Goal: Task Accomplishment & Management: Manage account settings

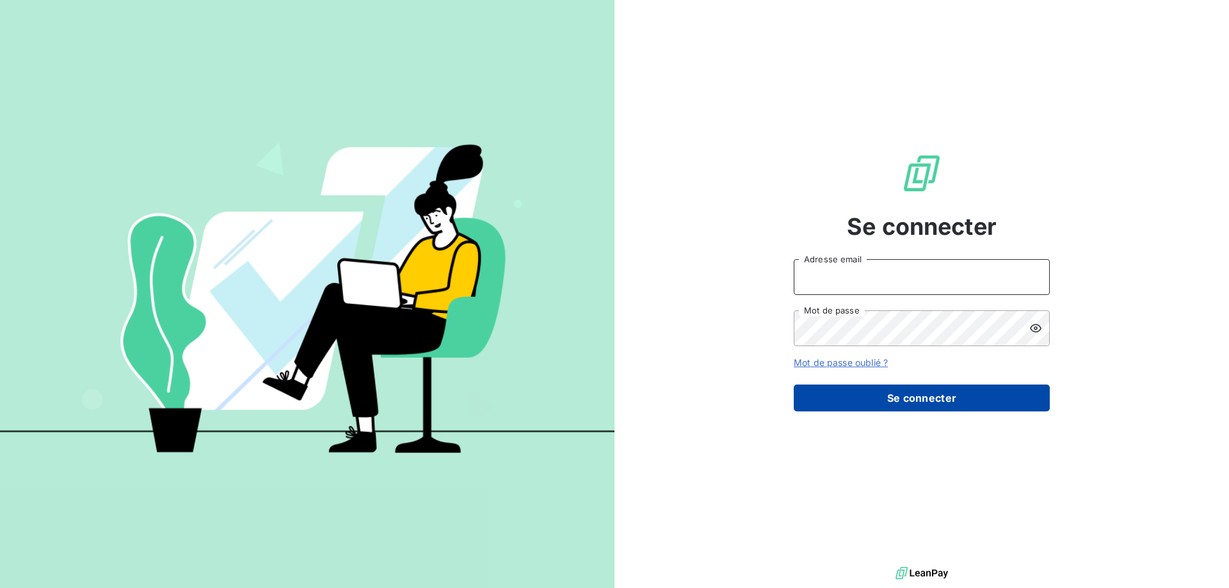
type input "[PERSON_NAME][EMAIL_ADDRESS][DOMAIN_NAME]"
click at [887, 390] on button "Se connecter" at bounding box center [922, 398] width 256 height 27
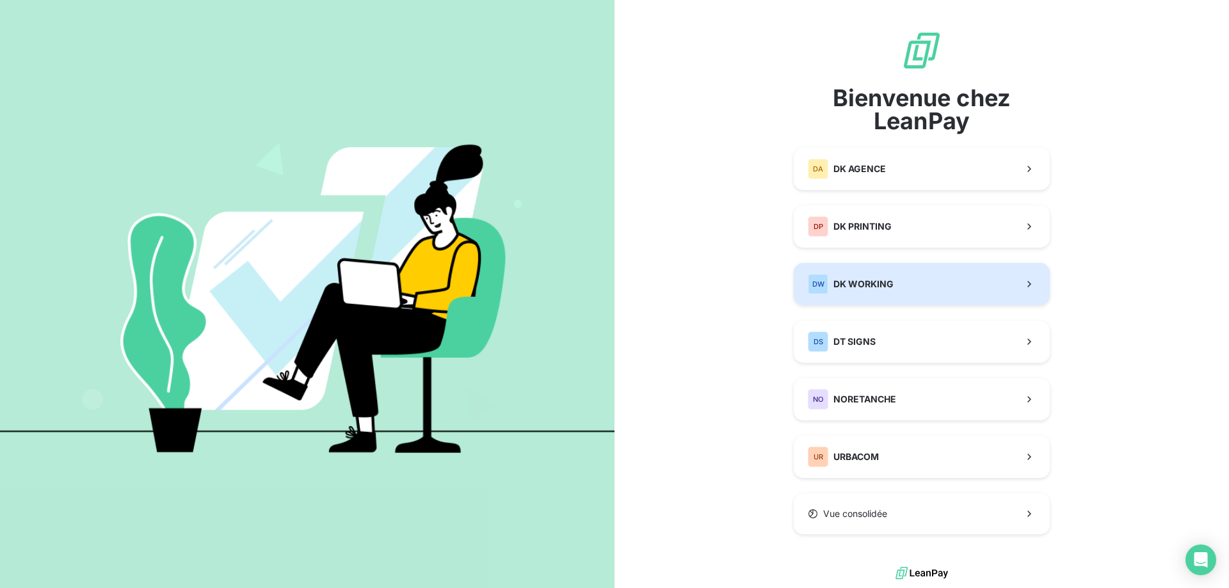
click at [840, 285] on span "DK WORKING" at bounding box center [863, 284] width 60 height 13
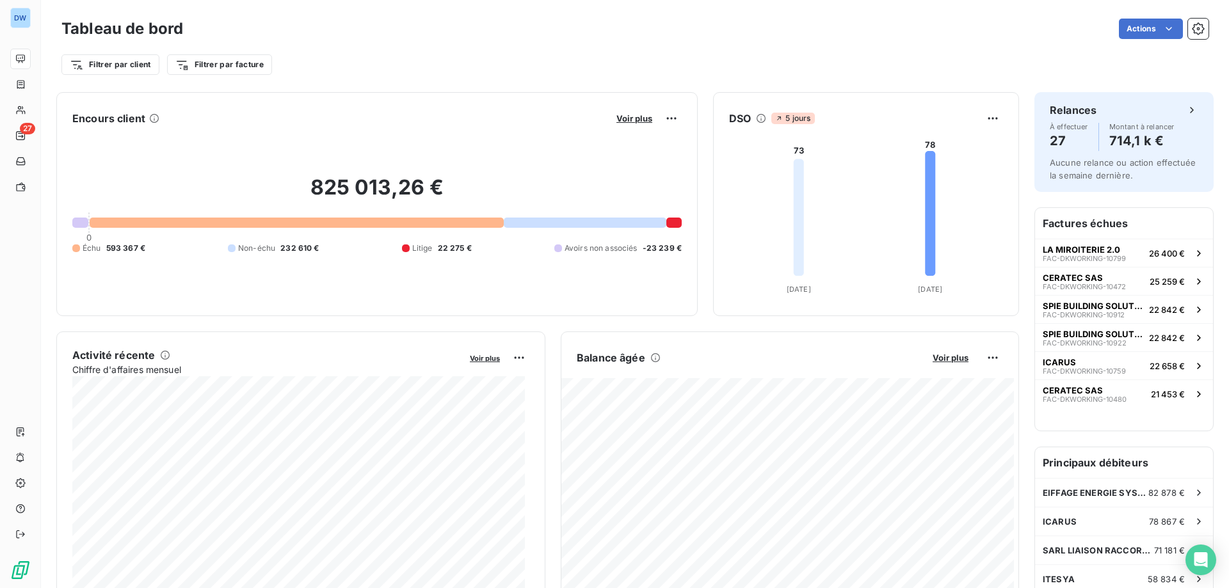
click at [392, 221] on div at bounding box center [297, 223] width 414 height 10
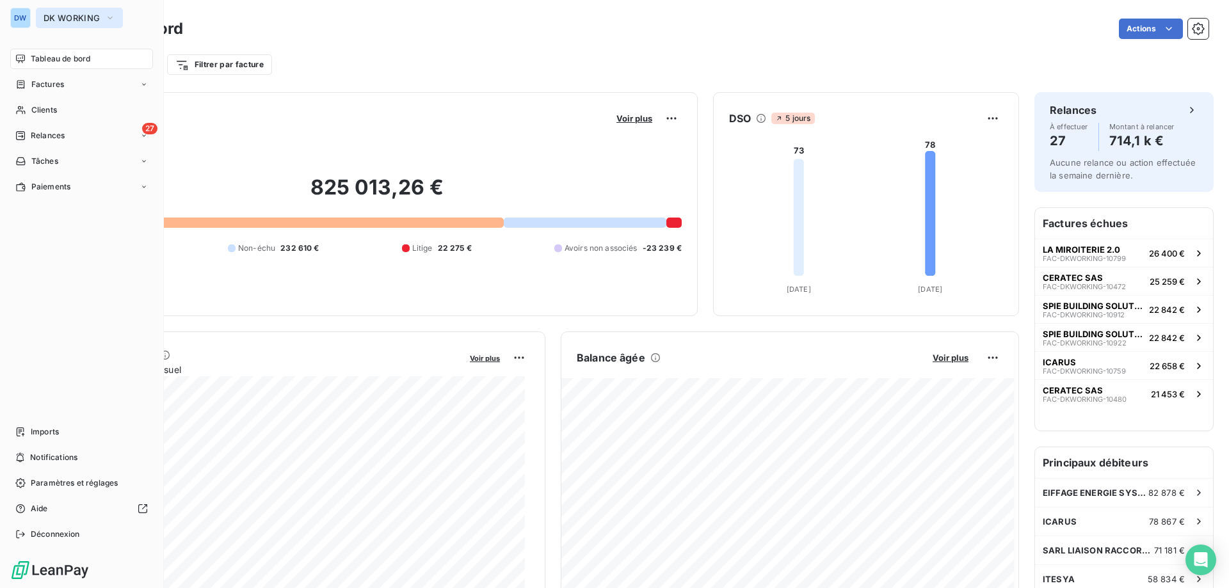
click at [112, 21] on icon "button" at bounding box center [110, 18] width 10 height 13
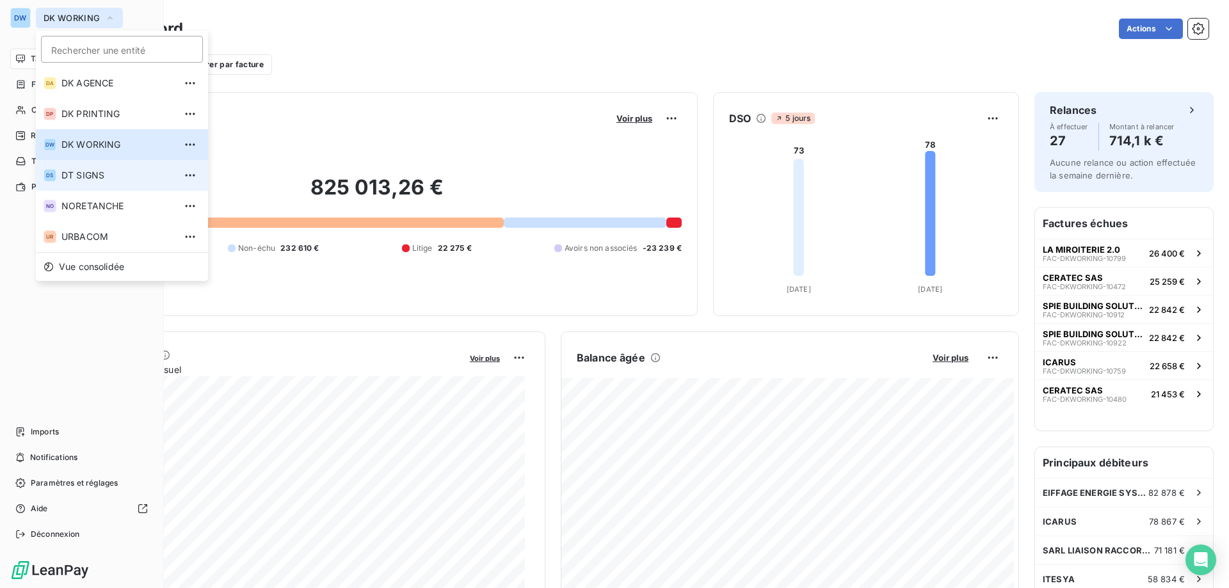
click at [106, 178] on span "DT SIGNS" at bounding box center [117, 175] width 113 height 13
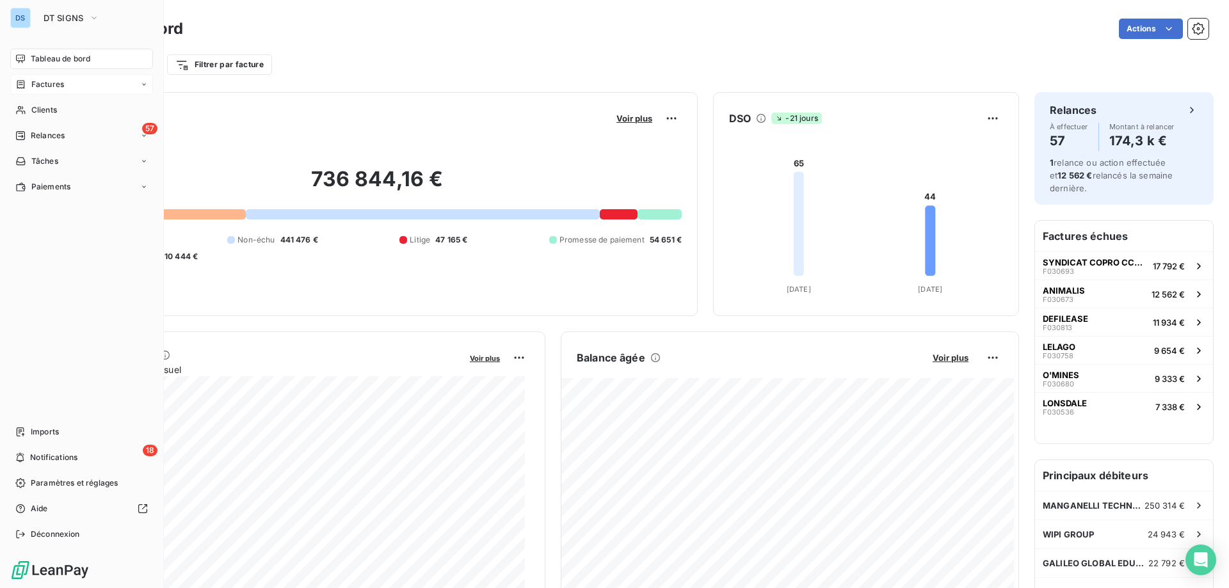
click at [54, 87] on span "Factures" at bounding box center [47, 85] width 33 height 12
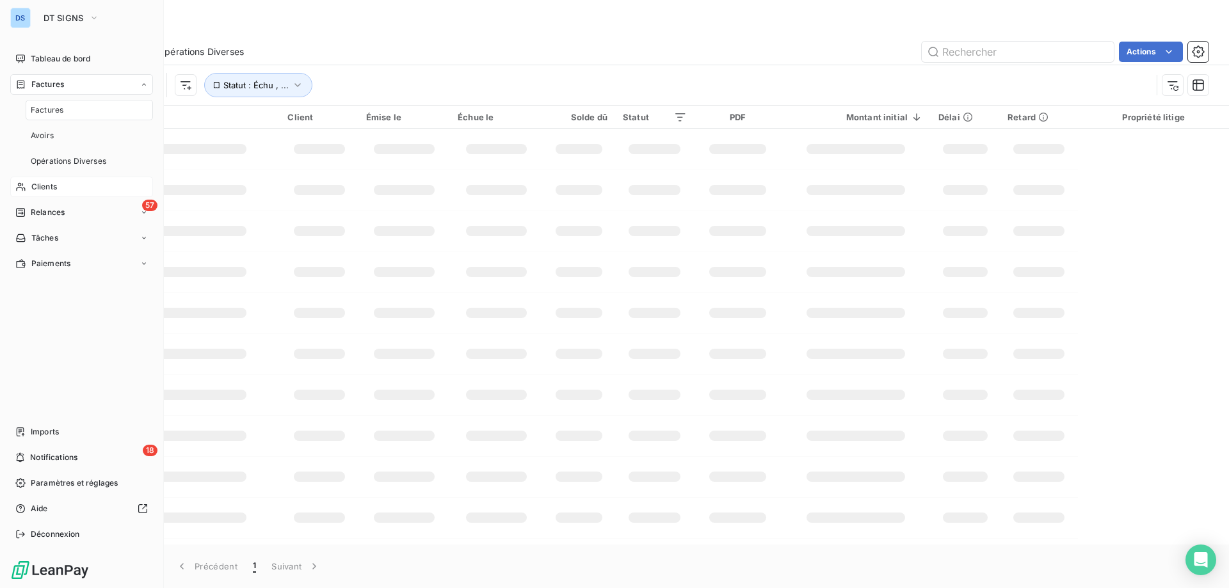
click at [47, 189] on span "Clients" at bounding box center [44, 187] width 26 height 12
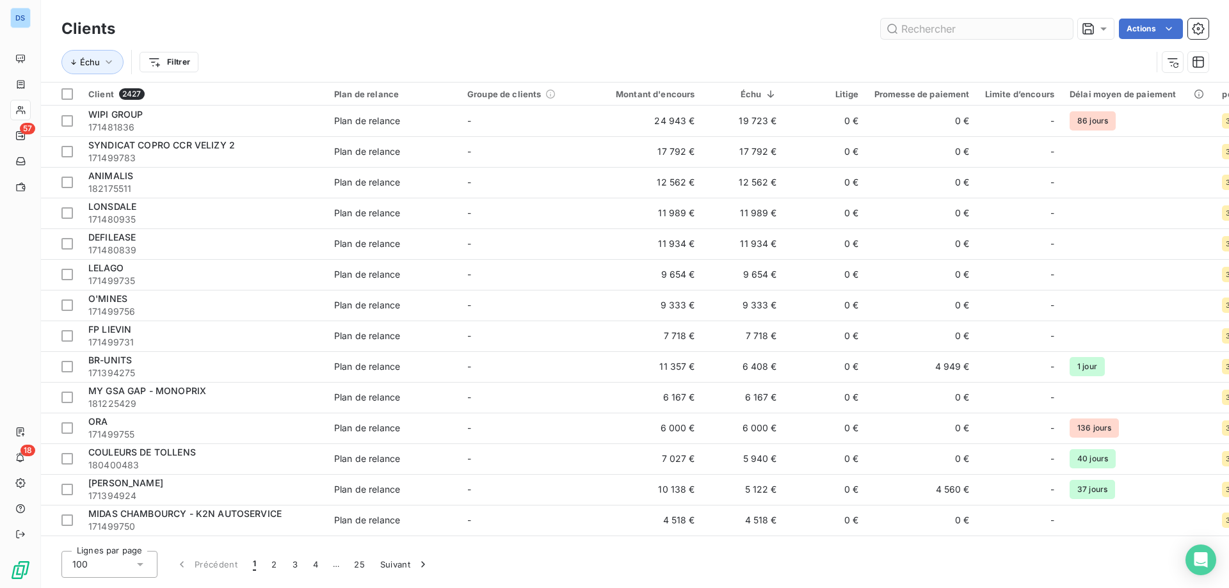
click at [906, 21] on input "text" at bounding box center [977, 29] width 192 height 20
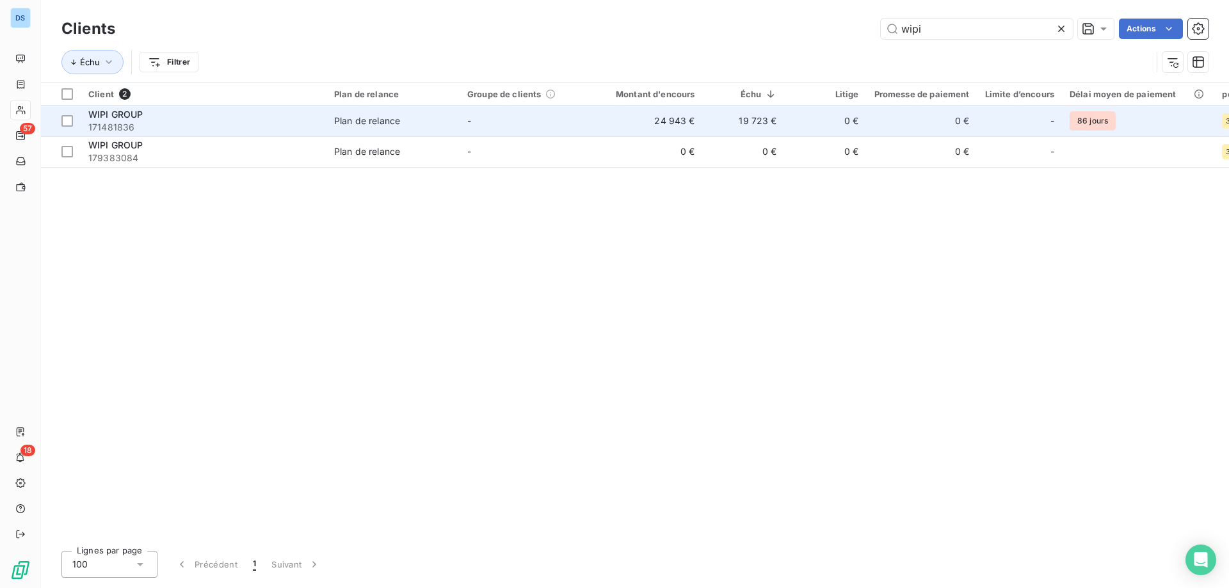
type input "wipi"
click at [760, 115] on td "19 723 €" at bounding box center [744, 121] width 82 height 31
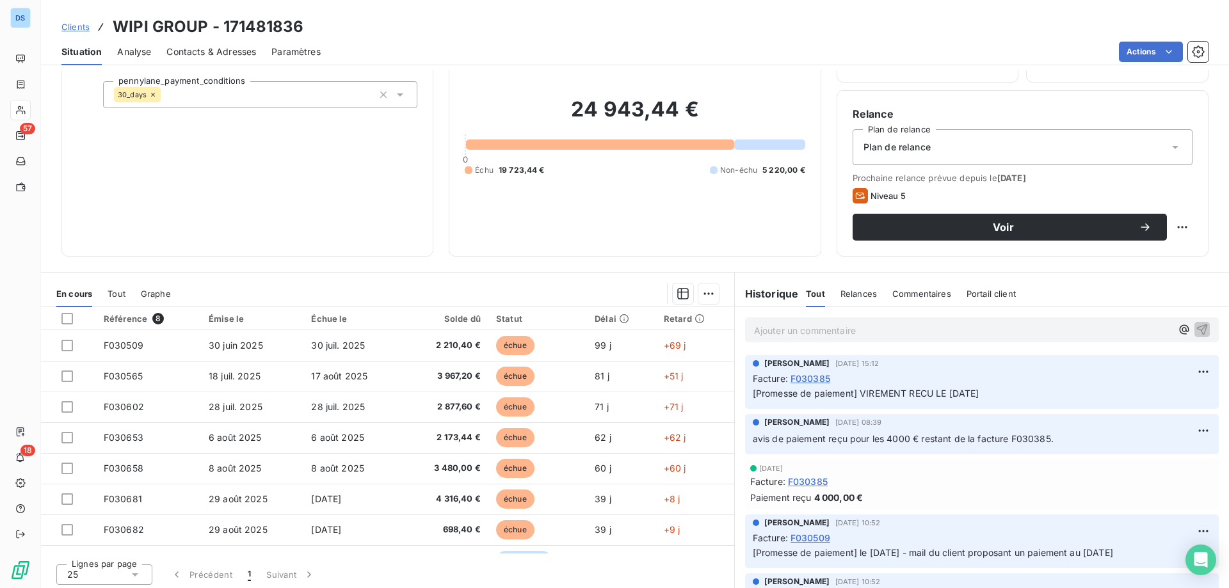
scroll to position [81, 0]
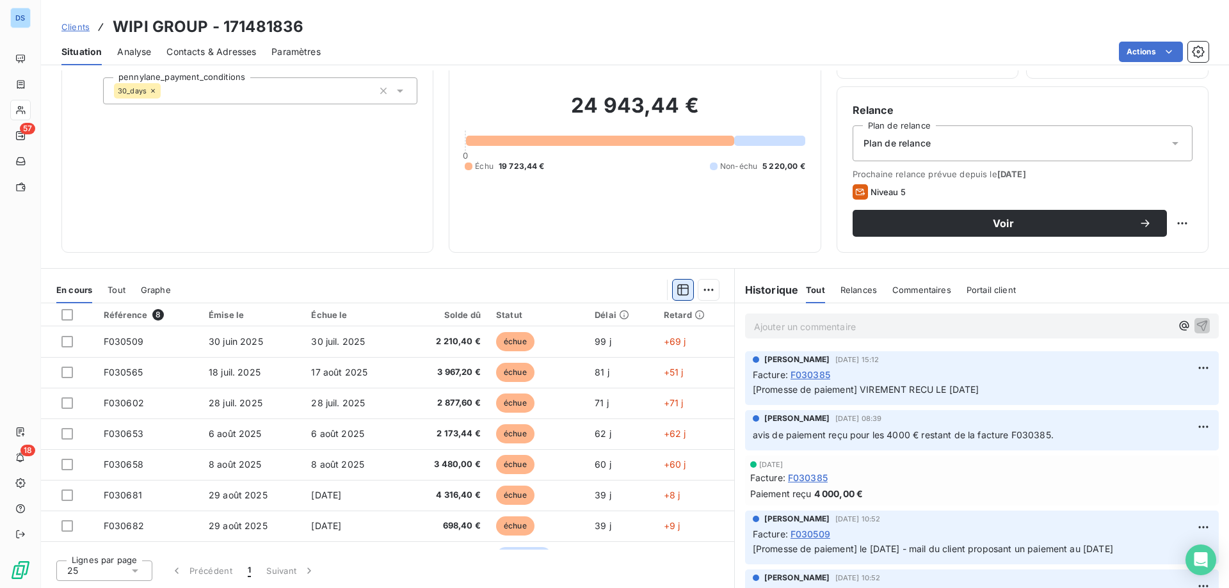
click at [677, 287] on icon "button" at bounding box center [683, 290] width 13 height 13
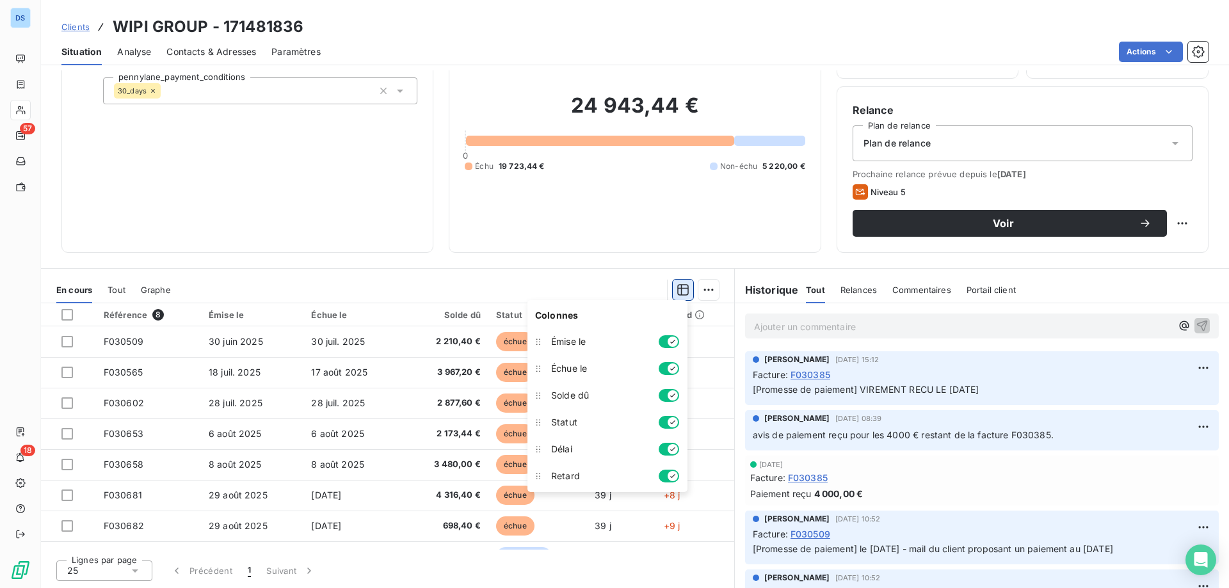
click at [677, 287] on icon "button" at bounding box center [683, 290] width 13 height 13
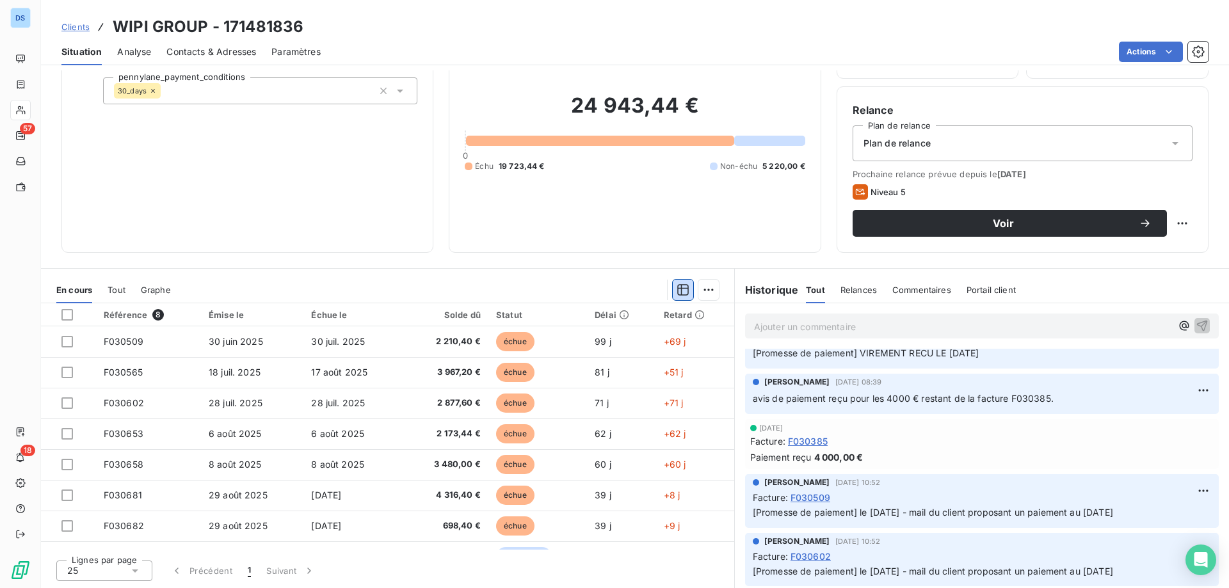
scroll to position [0, 0]
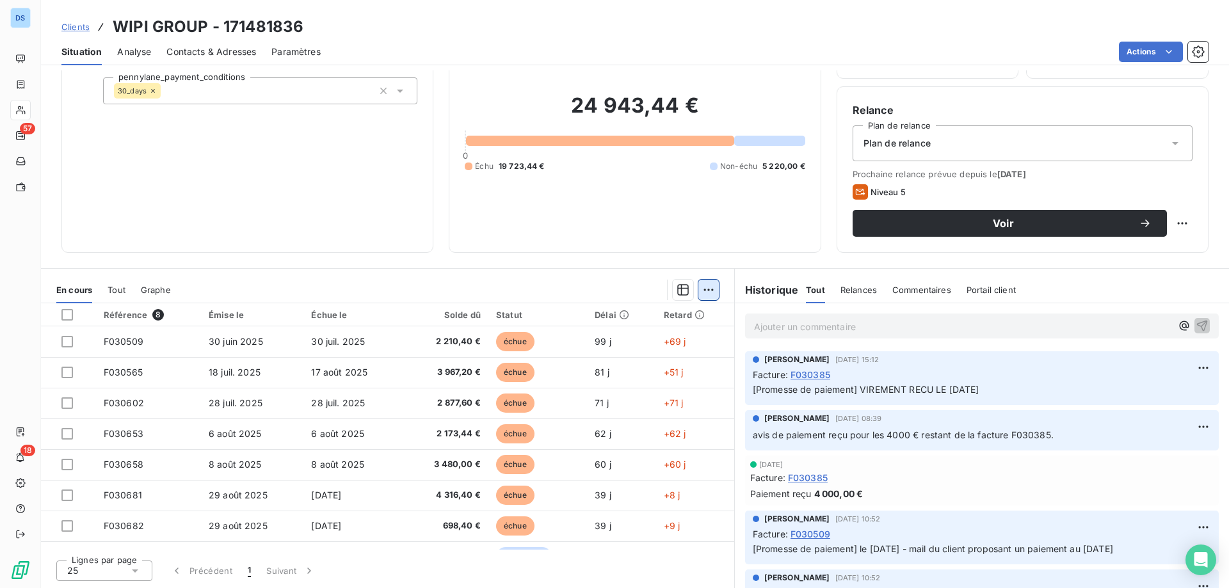
click at [701, 293] on html "DS 57 18 Clients WIPI GROUP - 171481836 Situation Analyse Contacts & Adresses P…" at bounding box center [614, 294] width 1229 height 588
click at [65, 314] on div at bounding box center [67, 315] width 12 height 12
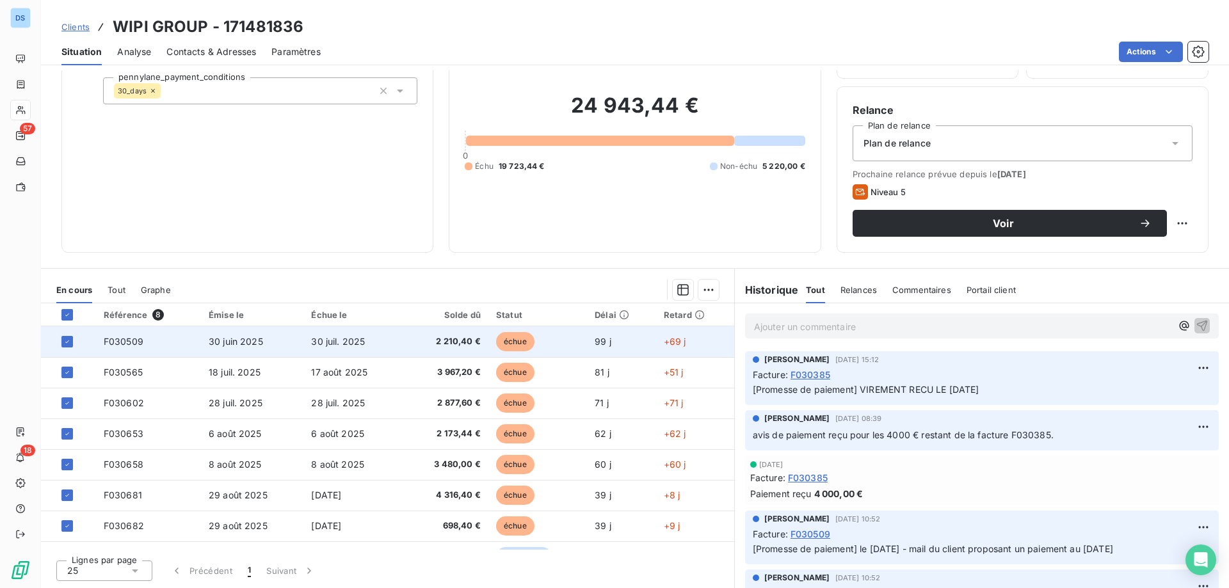
click at [127, 344] on span "F030509" at bounding box center [124, 341] width 40 height 11
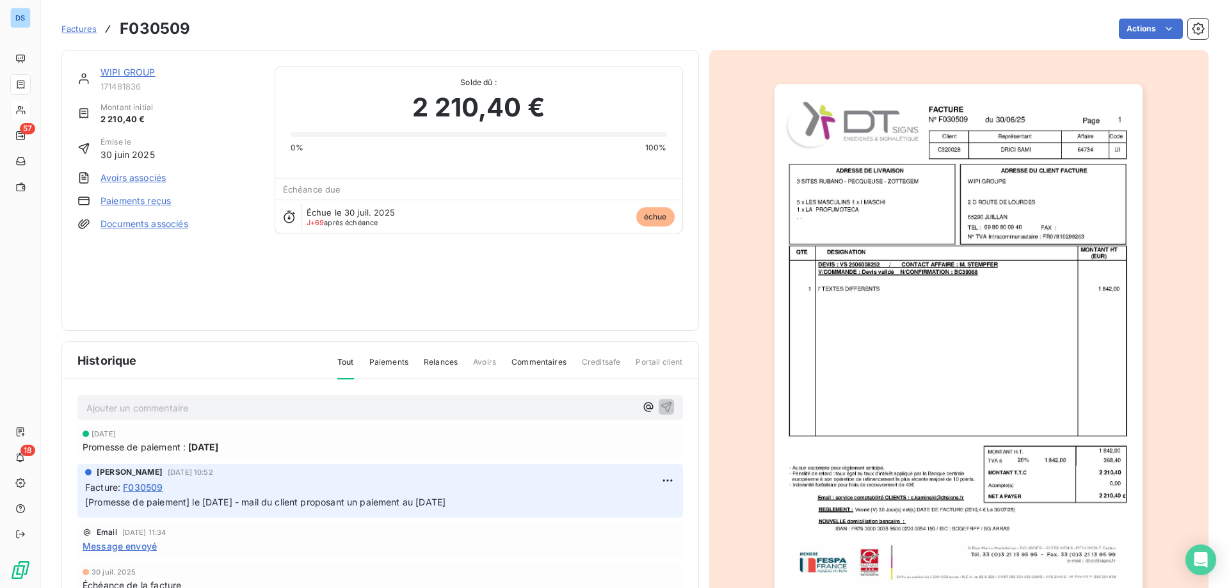
click at [148, 177] on link "Avoirs associés" at bounding box center [132, 178] width 65 height 13
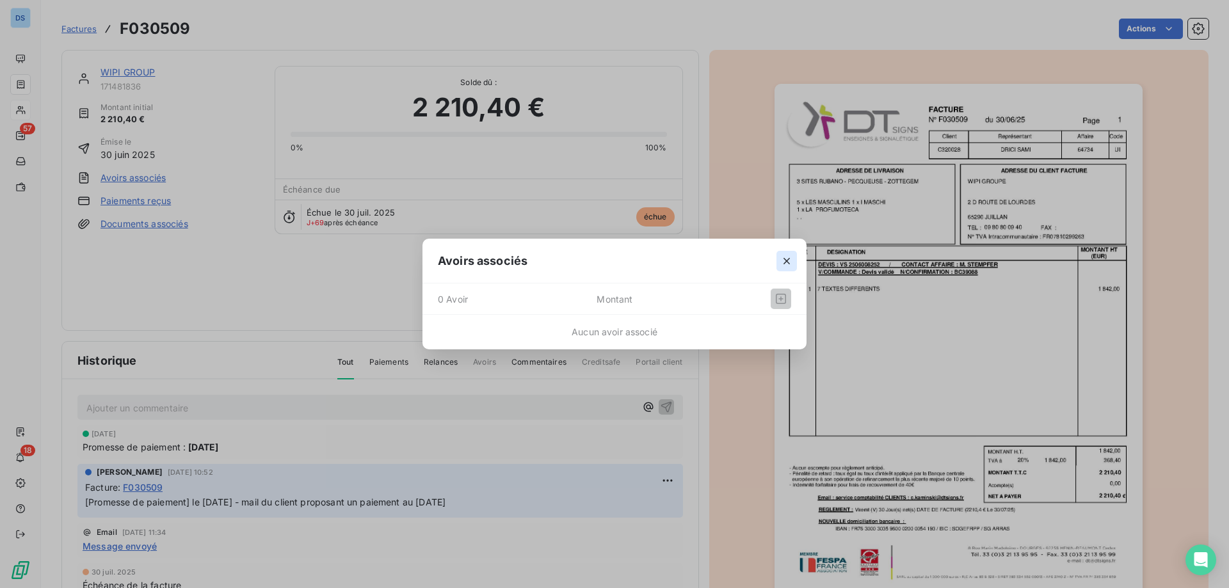
click at [783, 258] on icon "button" at bounding box center [786, 261] width 13 height 13
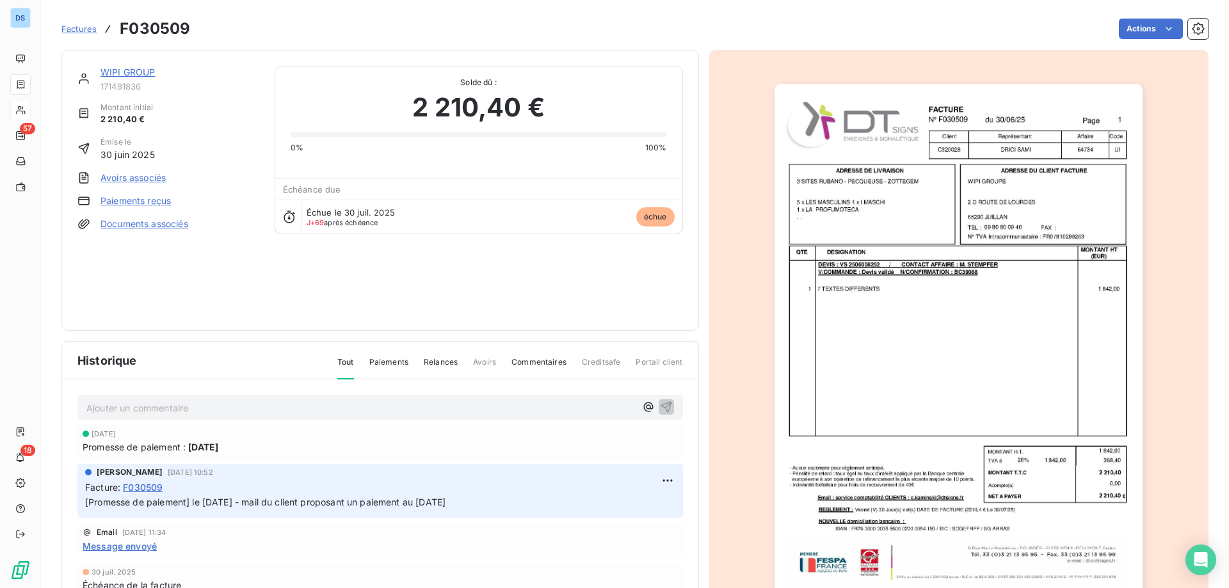
click at [126, 74] on link "WIPI GROUP" at bounding box center [127, 72] width 55 height 11
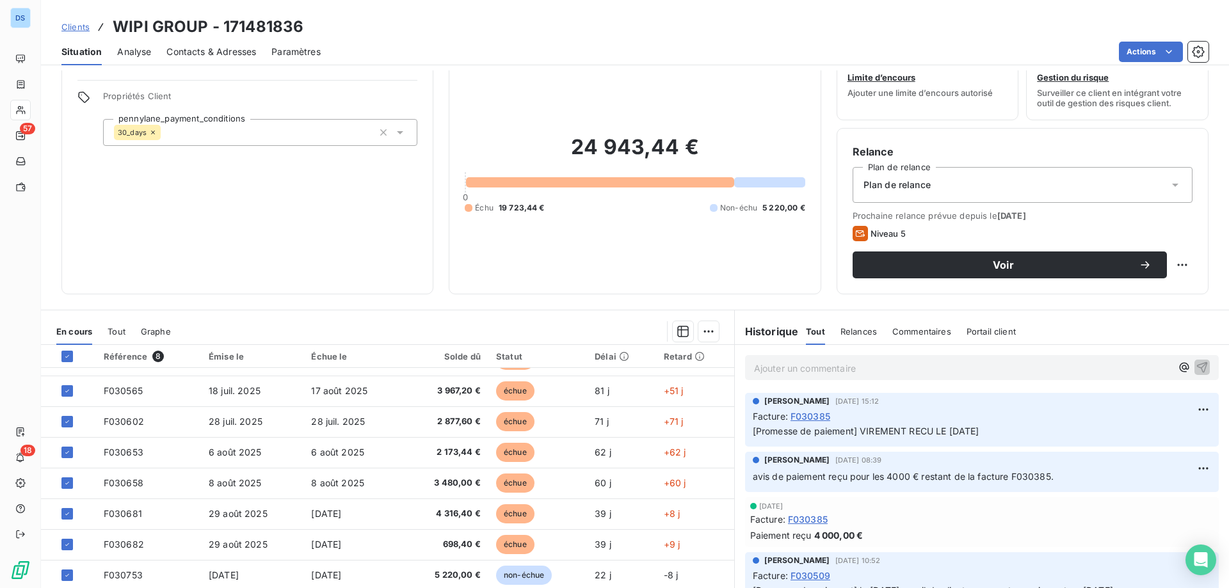
scroll to position [81, 0]
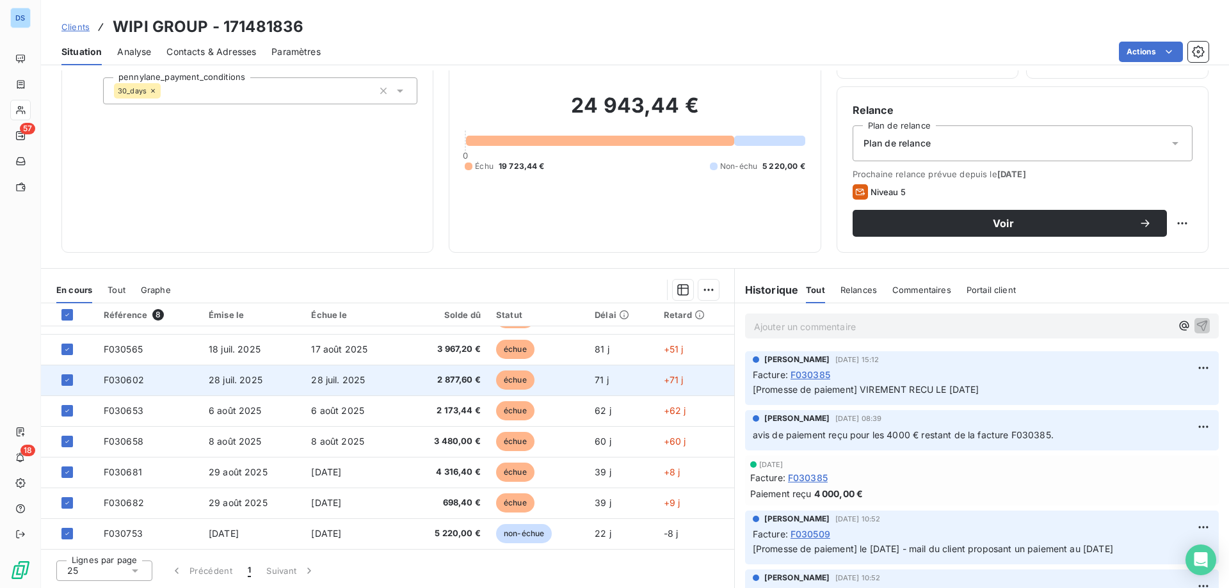
click at [322, 387] on td "28 juil. 2025" at bounding box center [352, 380] width 99 height 31
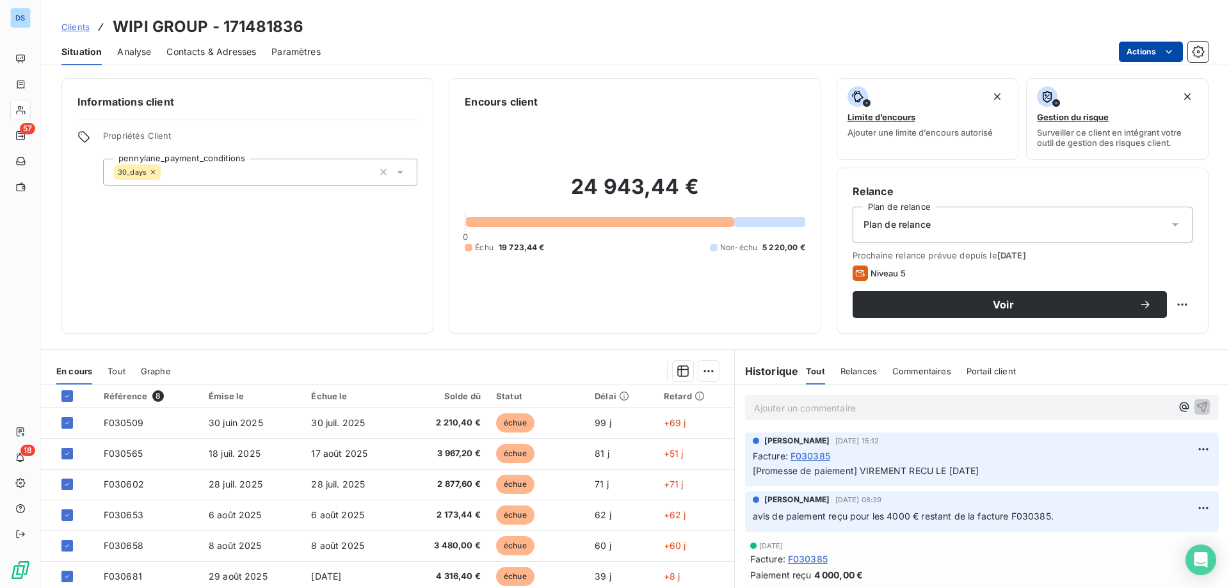
click at [1134, 54] on html "DS 57 18 Clients WIPI GROUP - 171481836 Situation Analyse Contacts & Adresses P…" at bounding box center [614, 294] width 1229 height 588
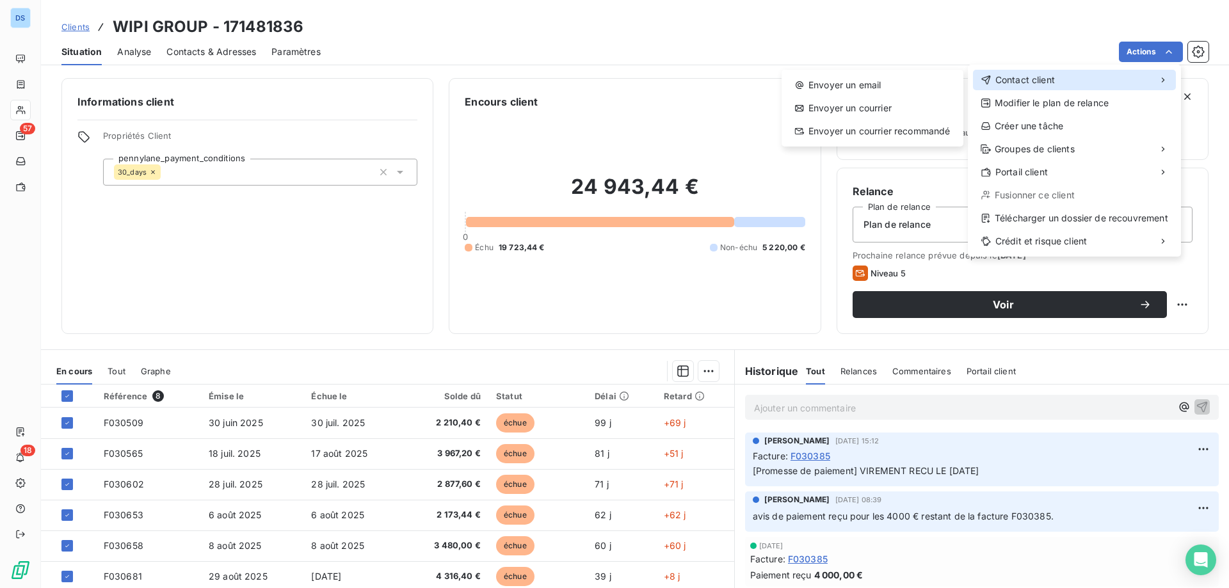
click at [1024, 80] on span "Contact client" at bounding box center [1025, 80] width 60 height 13
click at [879, 82] on div "Envoyer un email" at bounding box center [873, 85] width 172 height 20
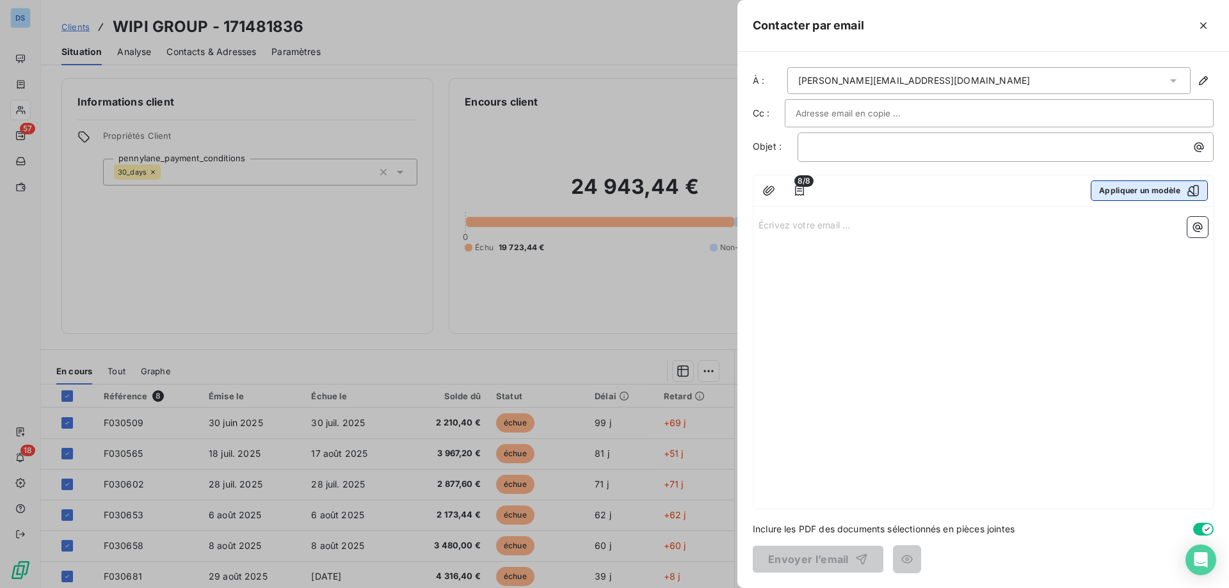
click at [1125, 191] on button "Appliquer un modèle" at bounding box center [1149, 190] width 117 height 20
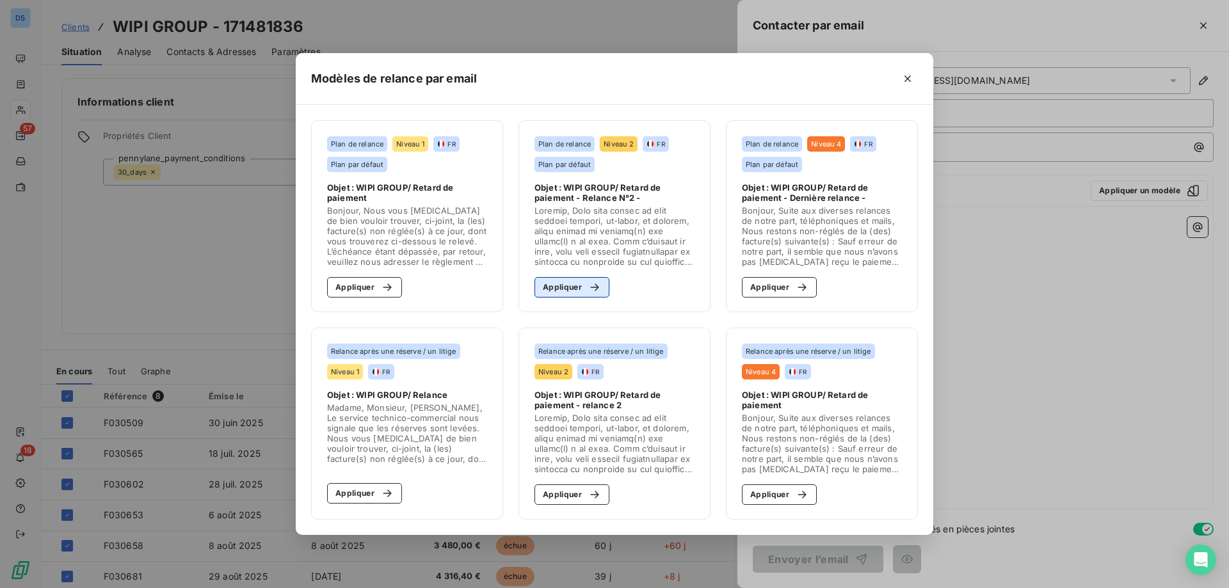
click at [568, 288] on button "Appliquer" at bounding box center [571, 287] width 75 height 20
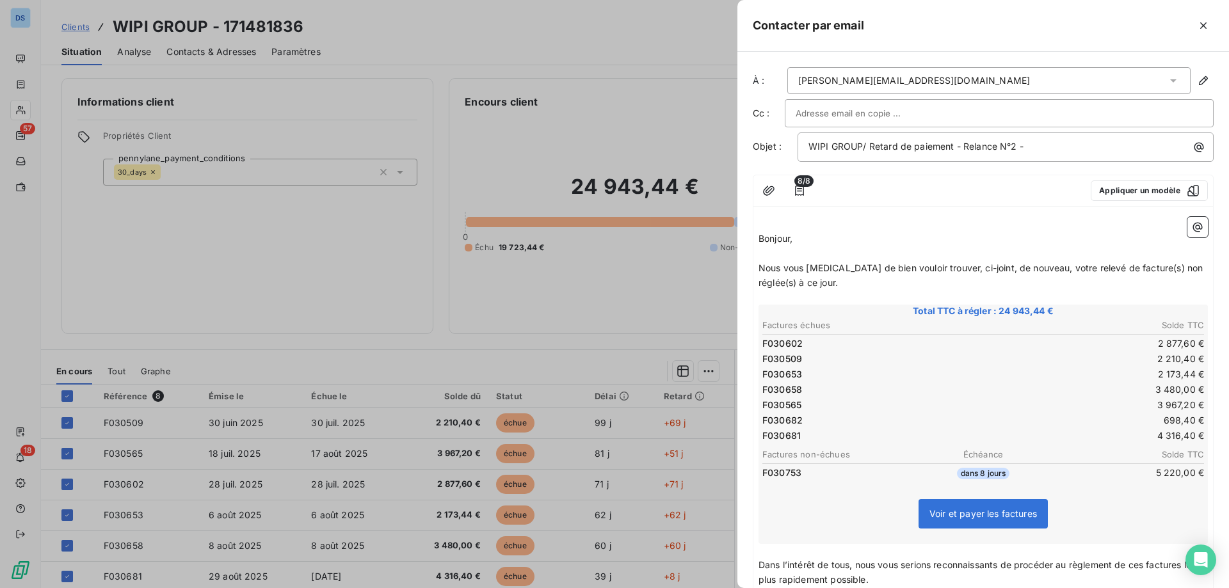
click at [429, 377] on div at bounding box center [614, 294] width 1229 height 588
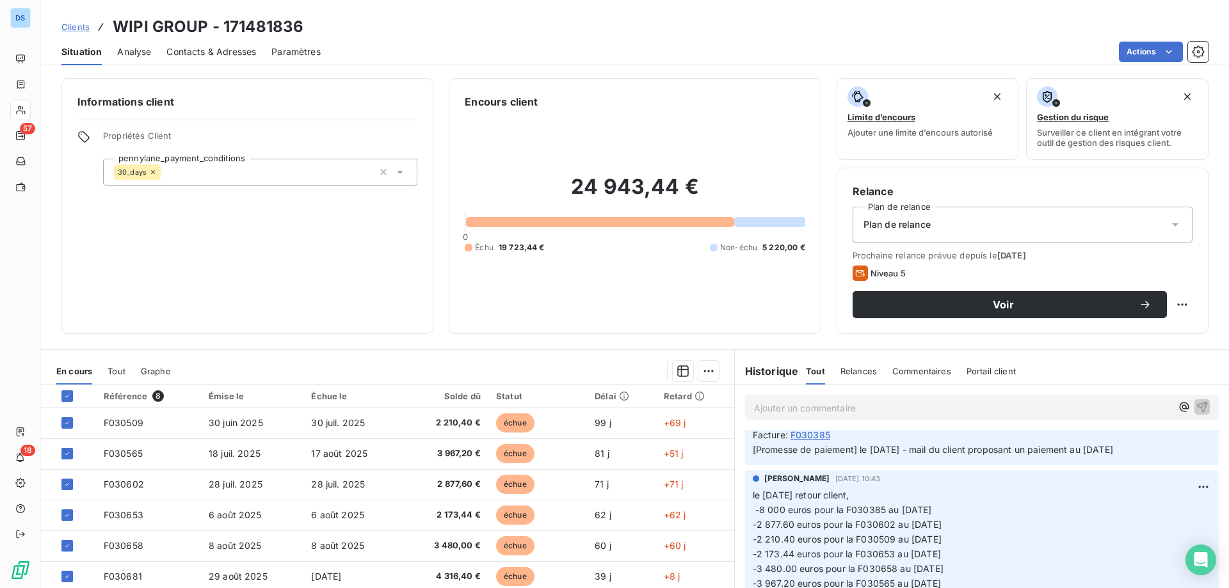
scroll to position [320, 0]
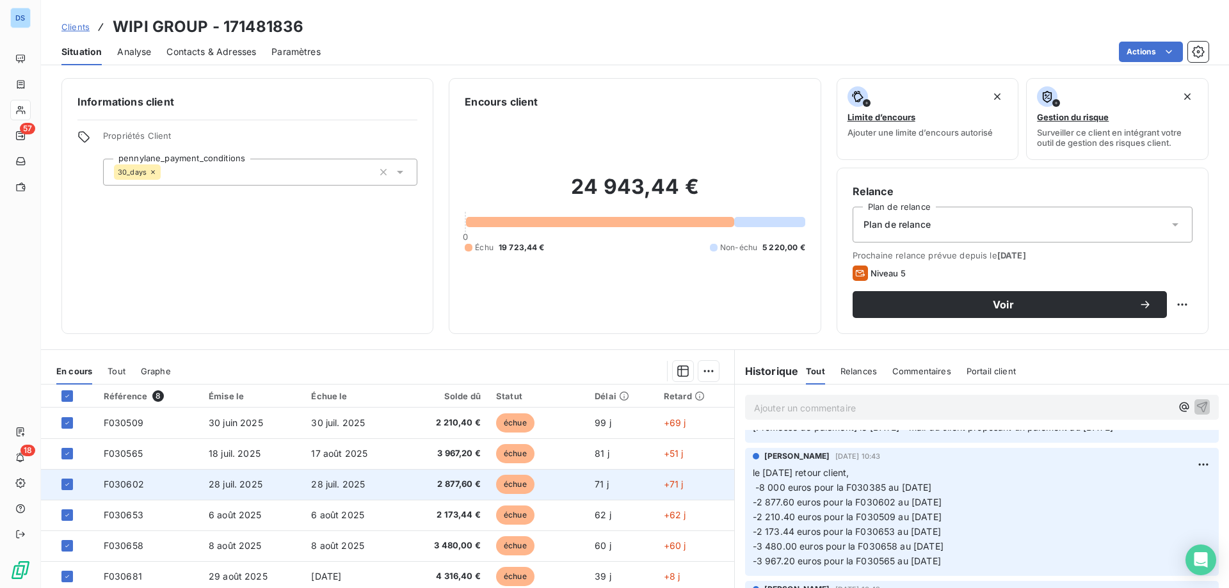
click at [403, 487] on td "2 877,60 €" at bounding box center [446, 484] width 86 height 31
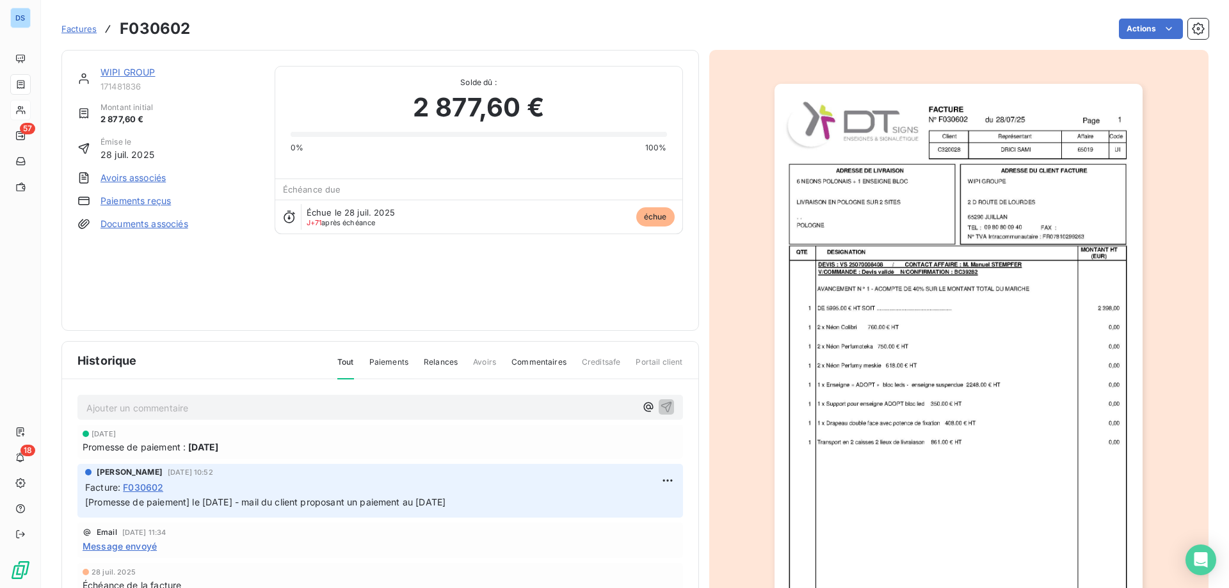
click at [114, 73] on link "WIPI GROUP" at bounding box center [127, 72] width 55 height 11
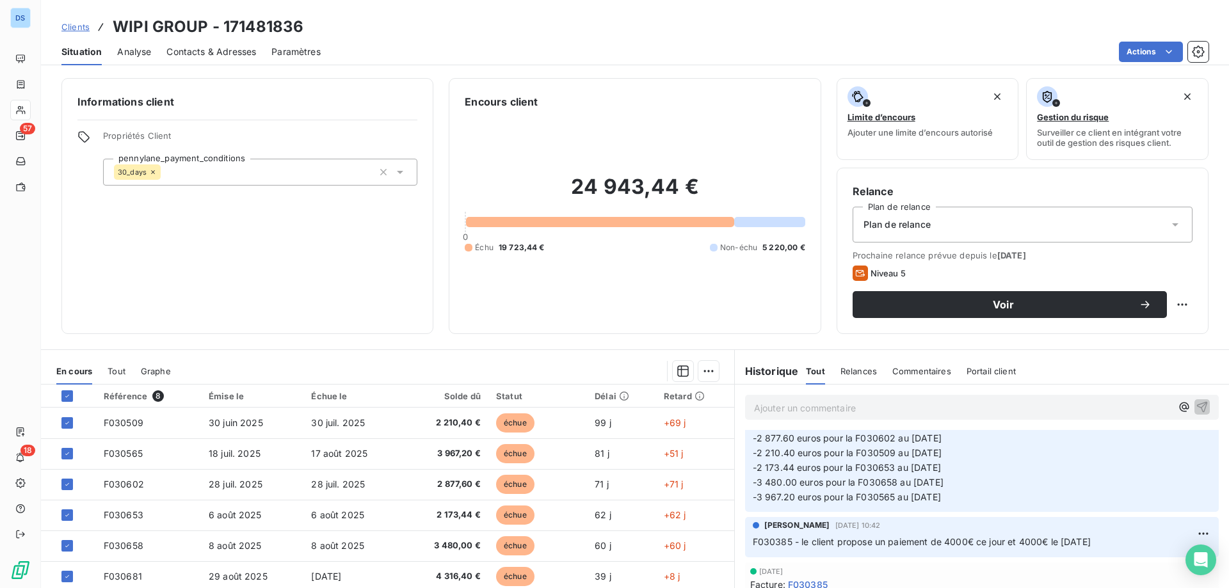
scroll to position [320, 0]
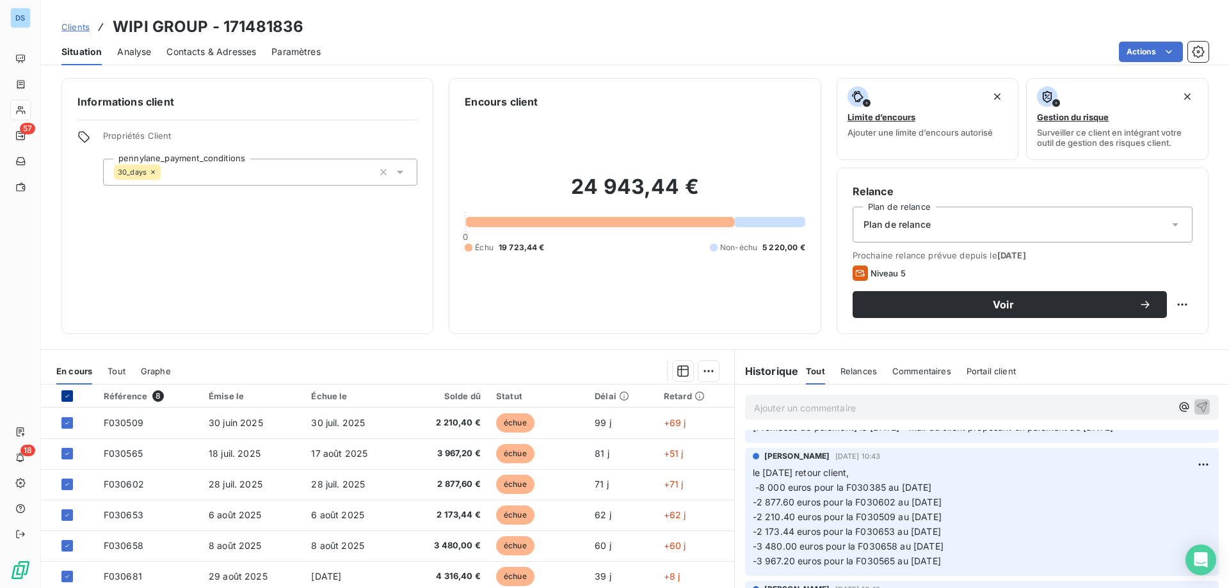
click at [67, 391] on div at bounding box center [67, 396] width 12 height 12
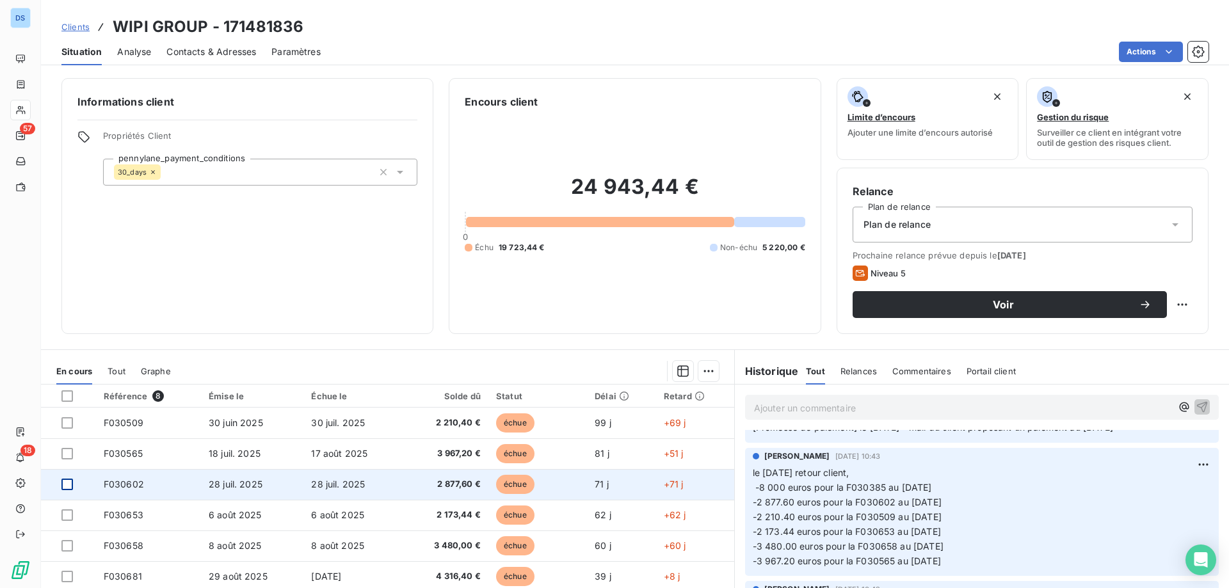
click at [67, 485] on div at bounding box center [67, 485] width 12 height 12
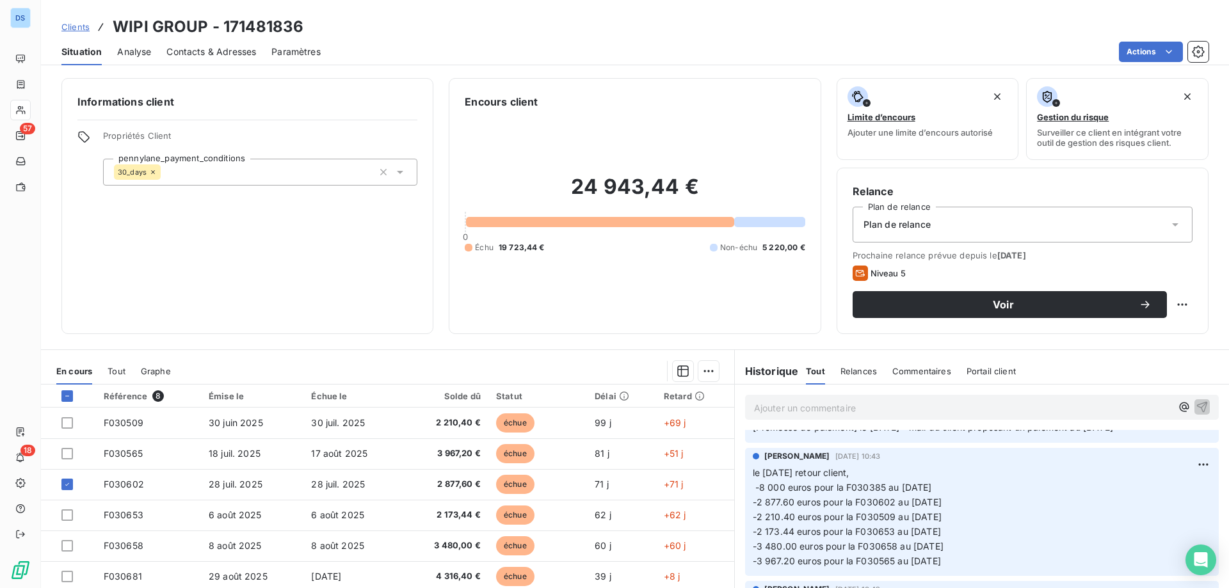
click at [704, 374] on html "DS 57 18 Clients WIPI GROUP - 171481836 Situation Analyse Contacts & Adresses P…" at bounding box center [614, 294] width 1229 height 588
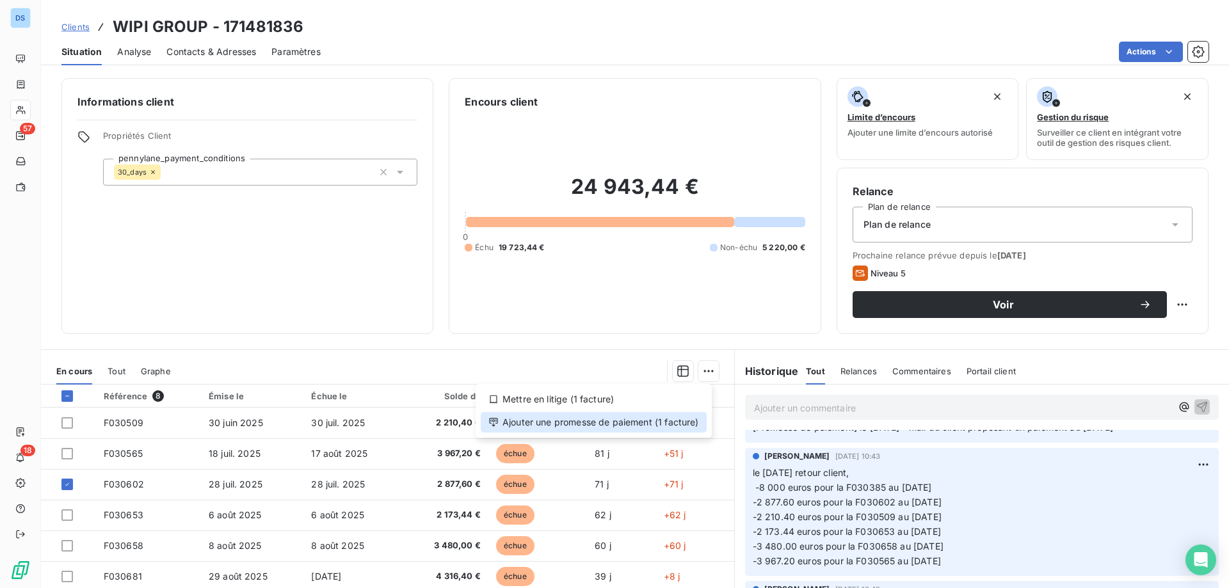
click at [655, 429] on div "Ajouter une promesse de paiement (1 facture)" at bounding box center [594, 422] width 226 height 20
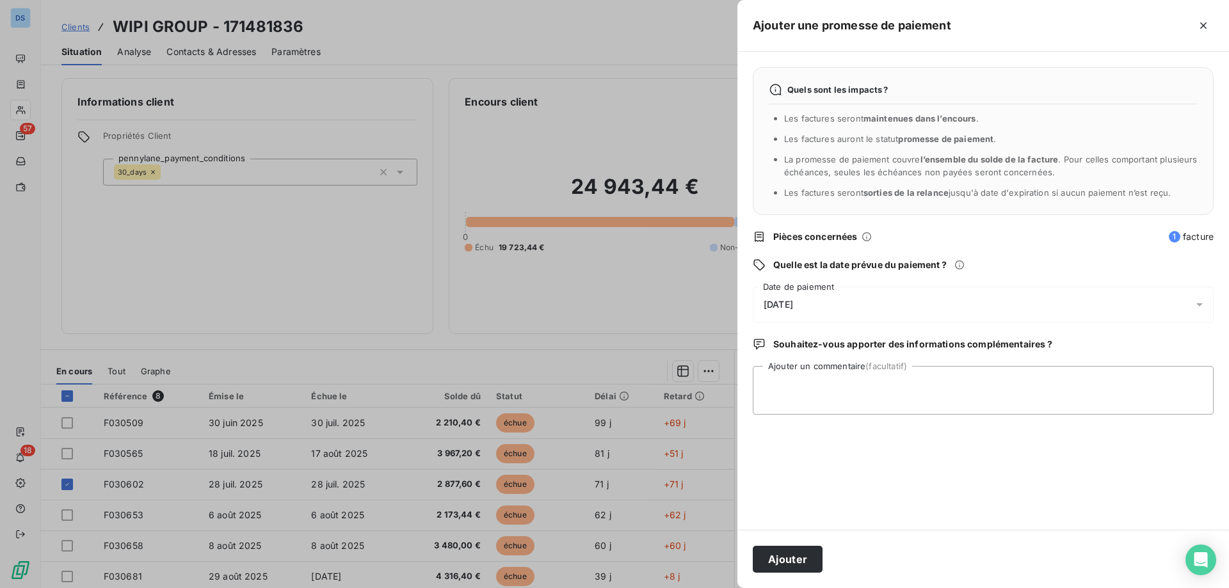
click at [815, 305] on div "[DATE]" at bounding box center [983, 305] width 461 height 36
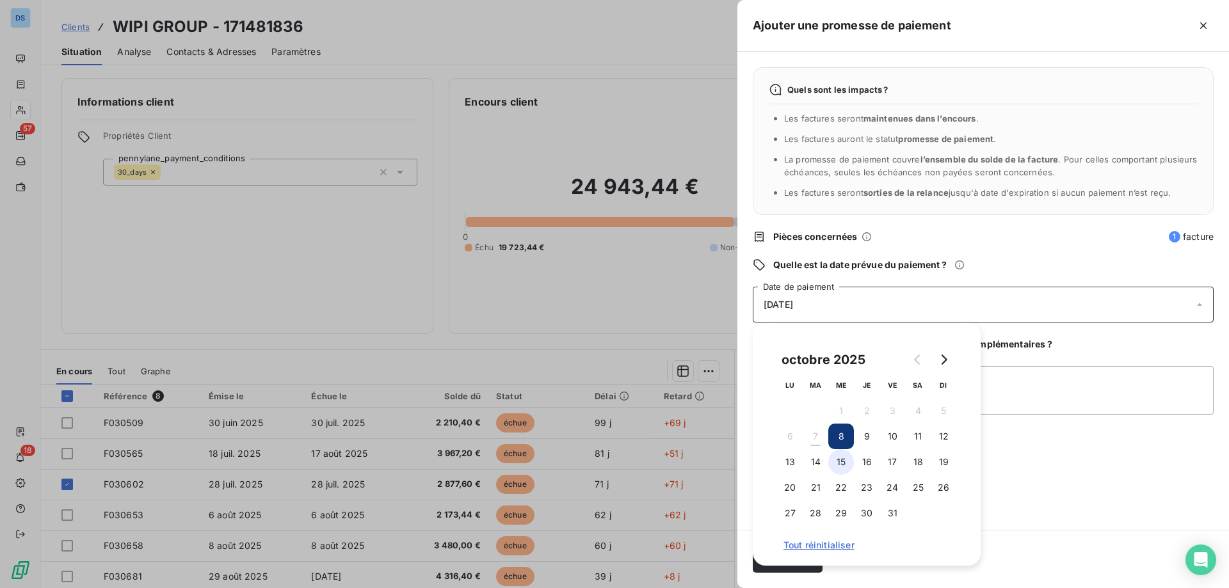
click at [849, 465] on button "15" at bounding box center [841, 462] width 26 height 26
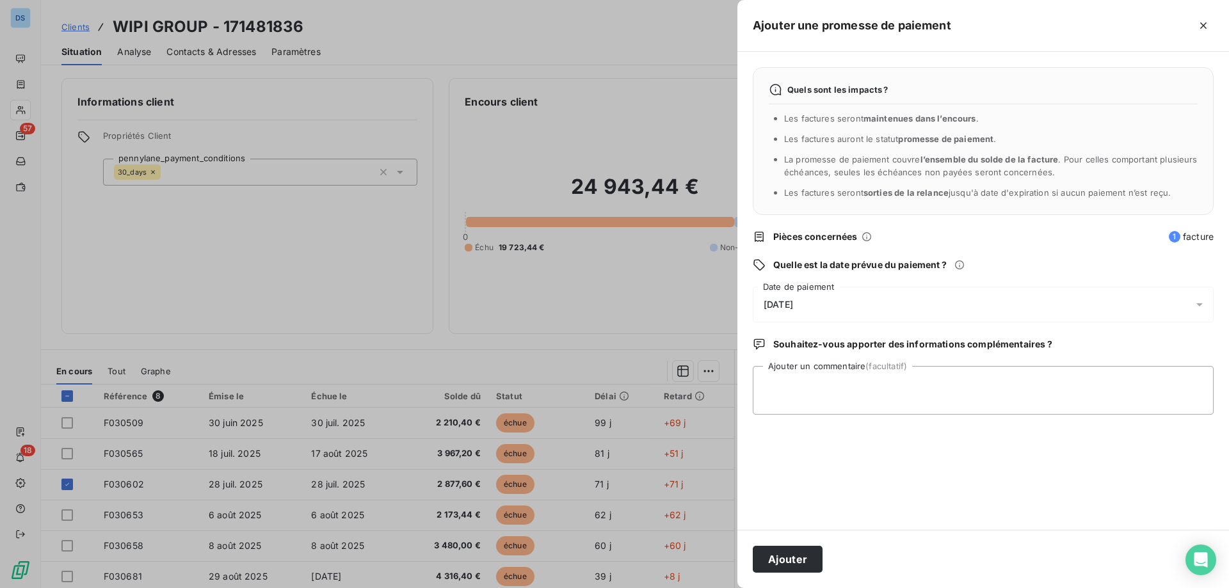
click at [986, 453] on div "Quels sont les impacts ? Les factures seront maintenues dans l’encours . Les fa…" at bounding box center [983, 291] width 492 height 478
click at [835, 383] on textarea "Ajouter un commentaire (facultatif)" at bounding box center [983, 390] width 461 height 49
type textarea "paiement pour le [DATE]"
click at [803, 557] on button "Ajouter" at bounding box center [788, 559] width 70 height 27
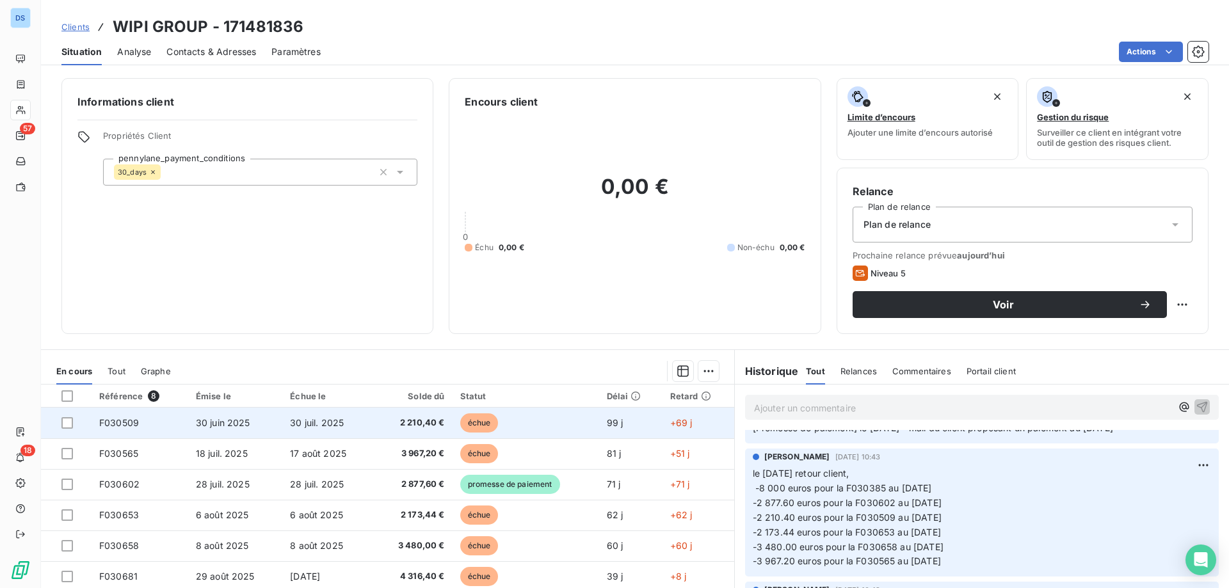
click at [566, 422] on td "échue" at bounding box center [526, 423] width 147 height 31
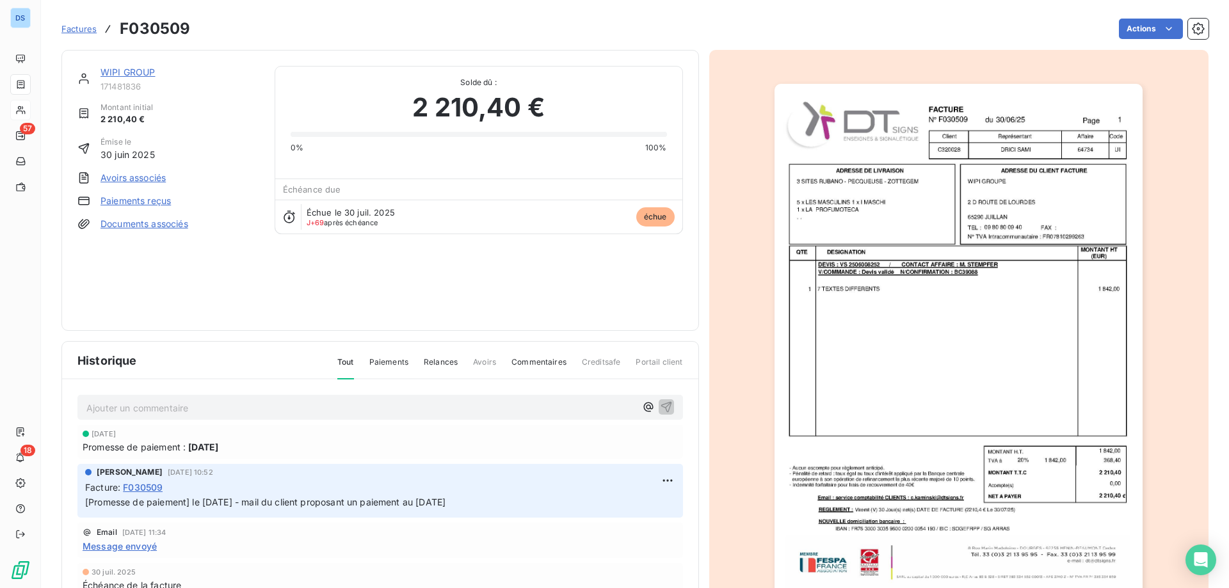
click at [489, 38] on div "Actions" at bounding box center [706, 29] width 1003 height 20
click at [91, 24] on span "Factures" at bounding box center [78, 29] width 35 height 10
